Goal: Information Seeking & Learning: Learn about a topic

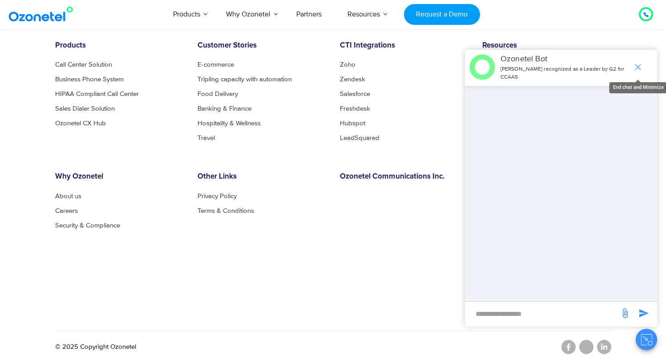
click at [640, 67] on icon "end chat or minimize" at bounding box center [637, 67] width 11 height 11
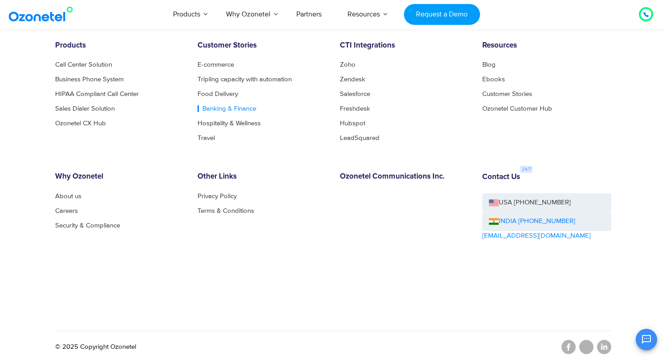
click at [214, 109] on link "Banking & Finance" at bounding box center [226, 108] width 59 height 7
click at [218, 62] on link "E-commerce" at bounding box center [217, 64] width 41 height 7
click at [221, 79] on link "Tripling capacity with automation" at bounding box center [246, 79] width 99 height 7
click at [217, 121] on link "Hospitality & Wellness" at bounding box center [231, 123] width 68 height 7
